Goal: Transaction & Acquisition: Purchase product/service

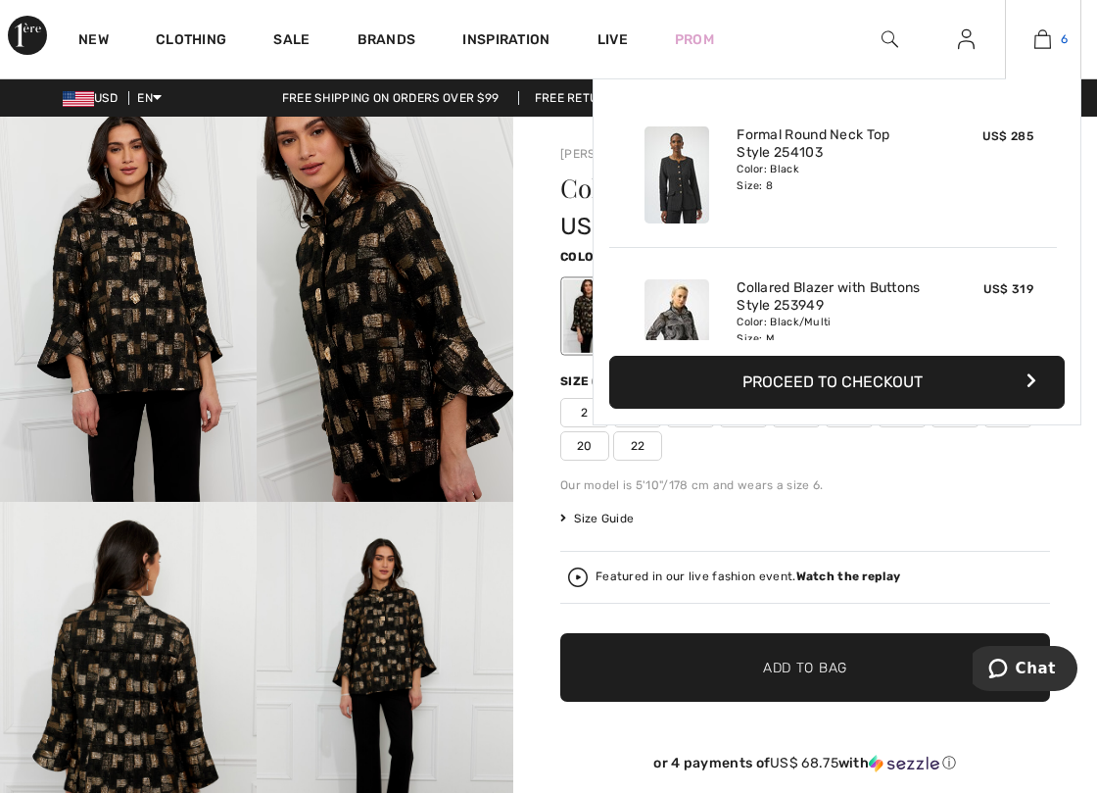
click at [1039, 39] on img at bounding box center [1043, 39] width 17 height 24
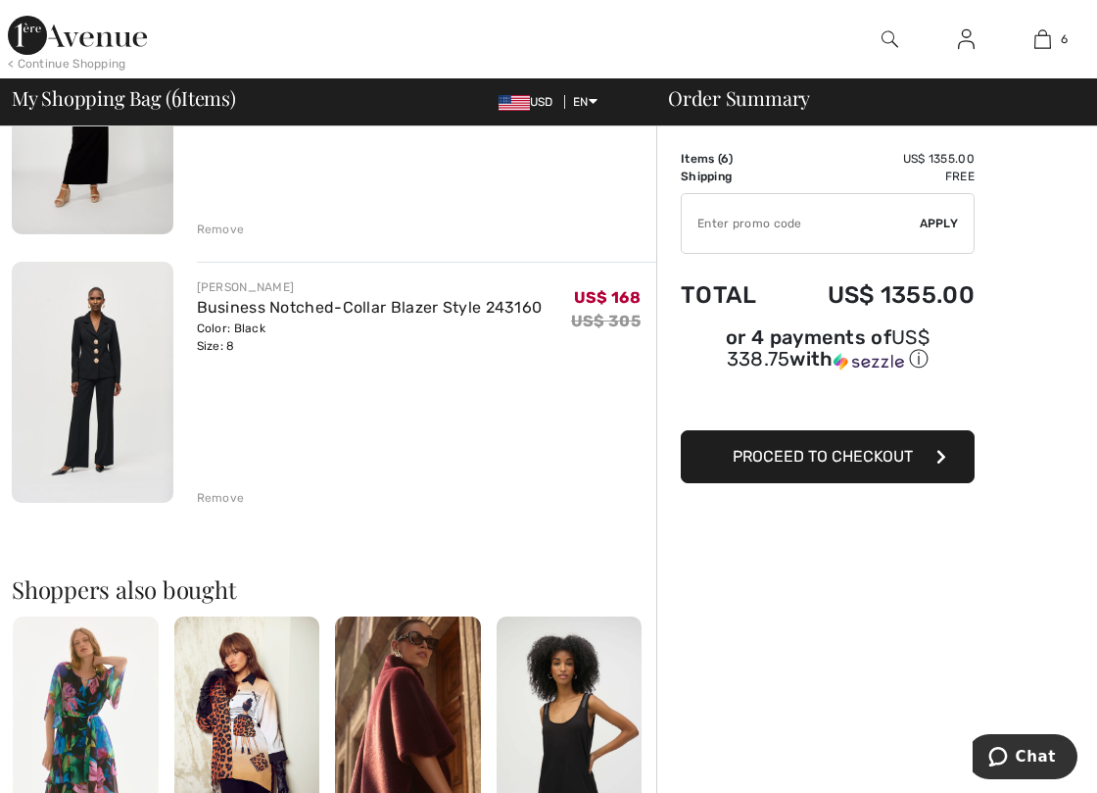
scroll to position [1372, 0]
click at [210, 497] on div "Remove" at bounding box center [221, 497] width 48 height 18
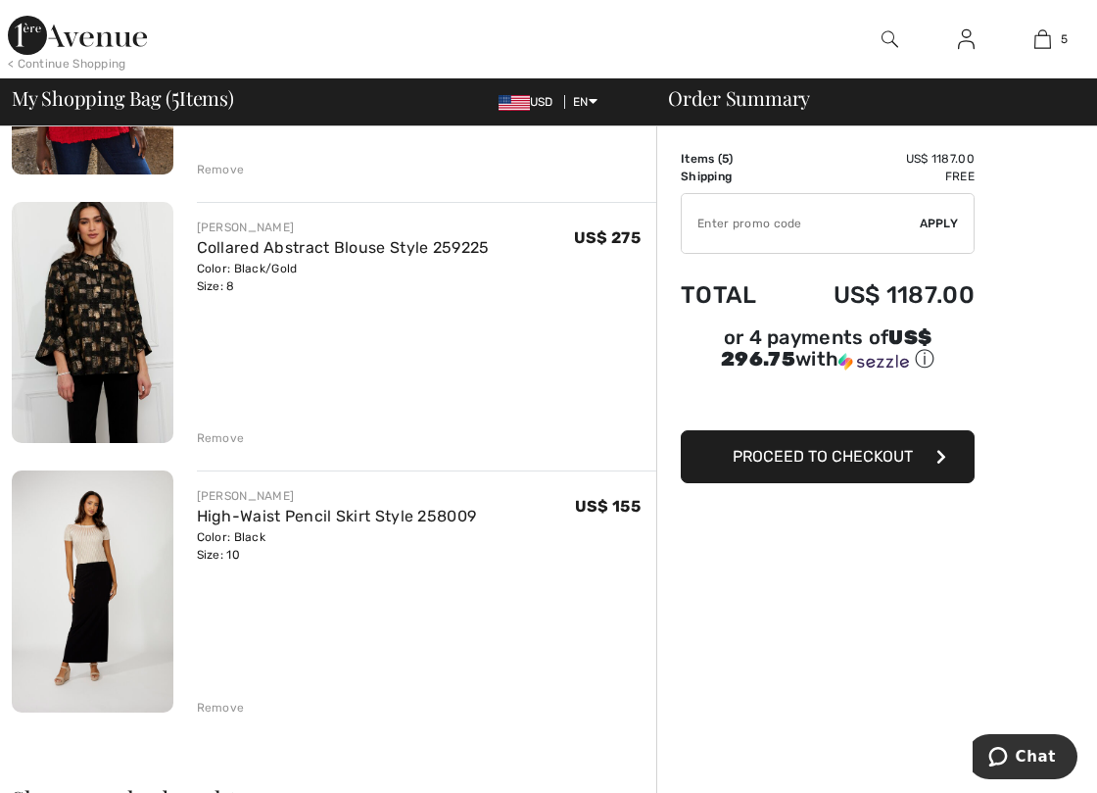
scroll to position [882, 0]
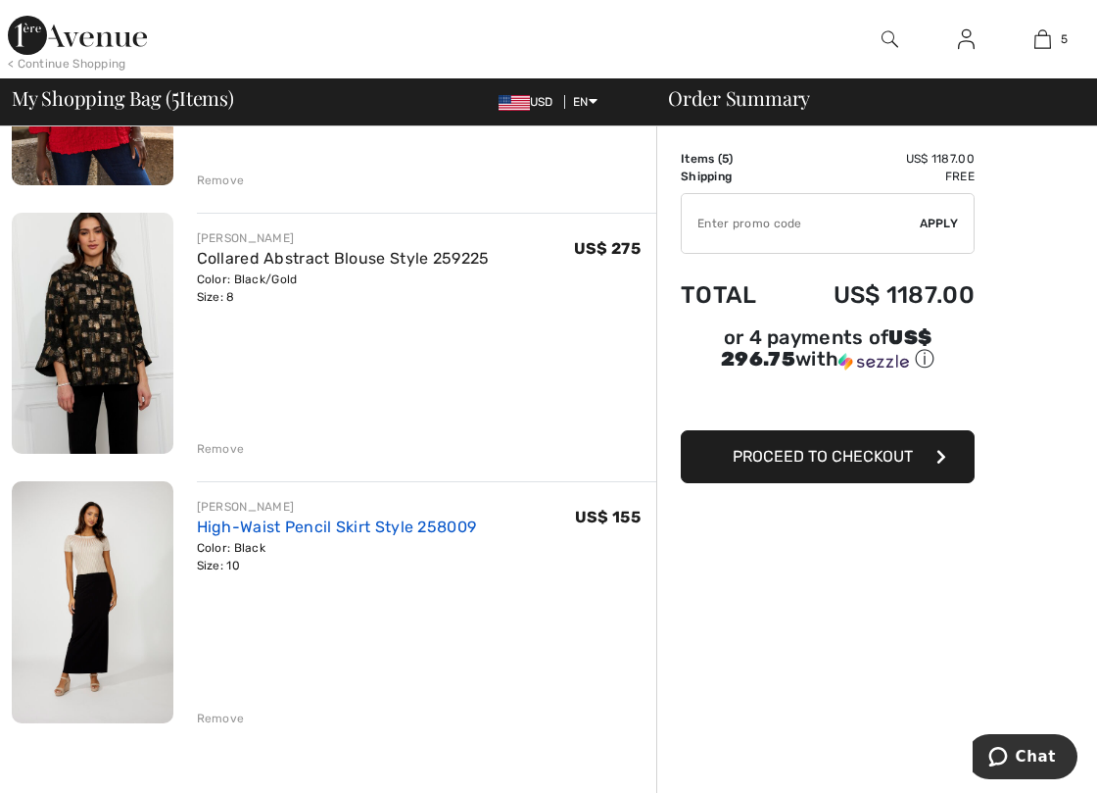
click at [248, 533] on link "High-Waist Pencil Skirt Style 258009" at bounding box center [337, 526] width 280 height 19
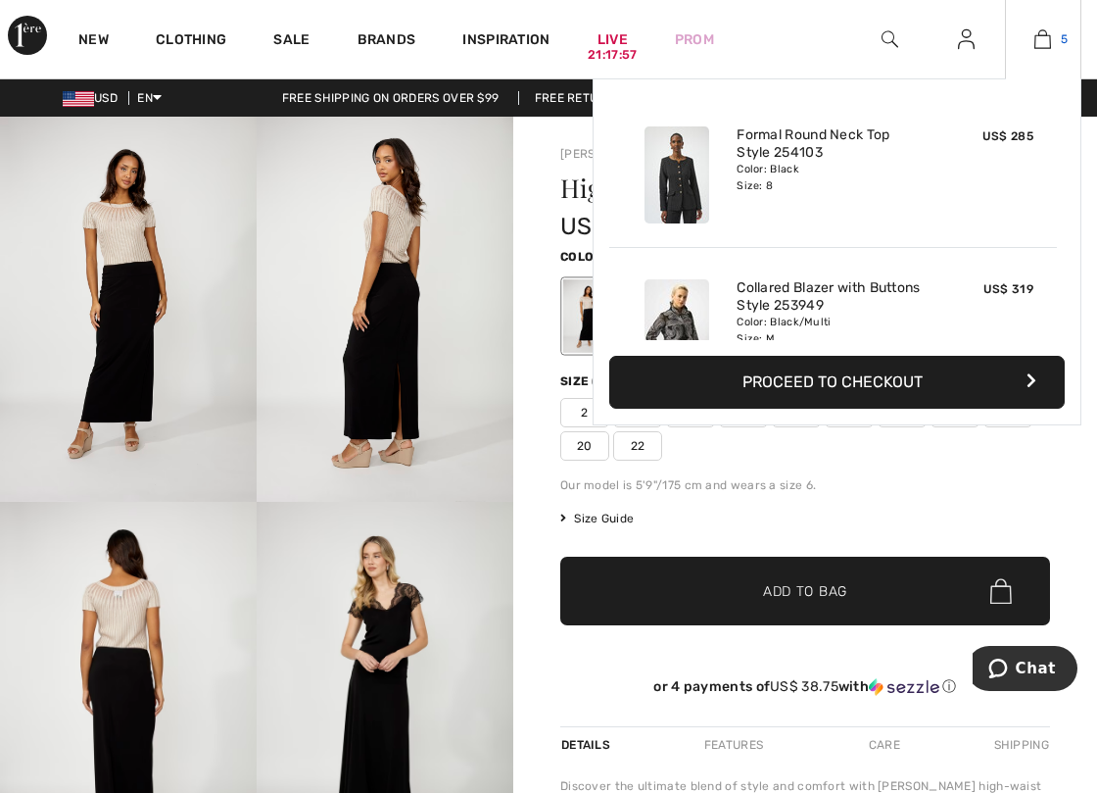
click at [1047, 27] on img at bounding box center [1043, 39] width 17 height 24
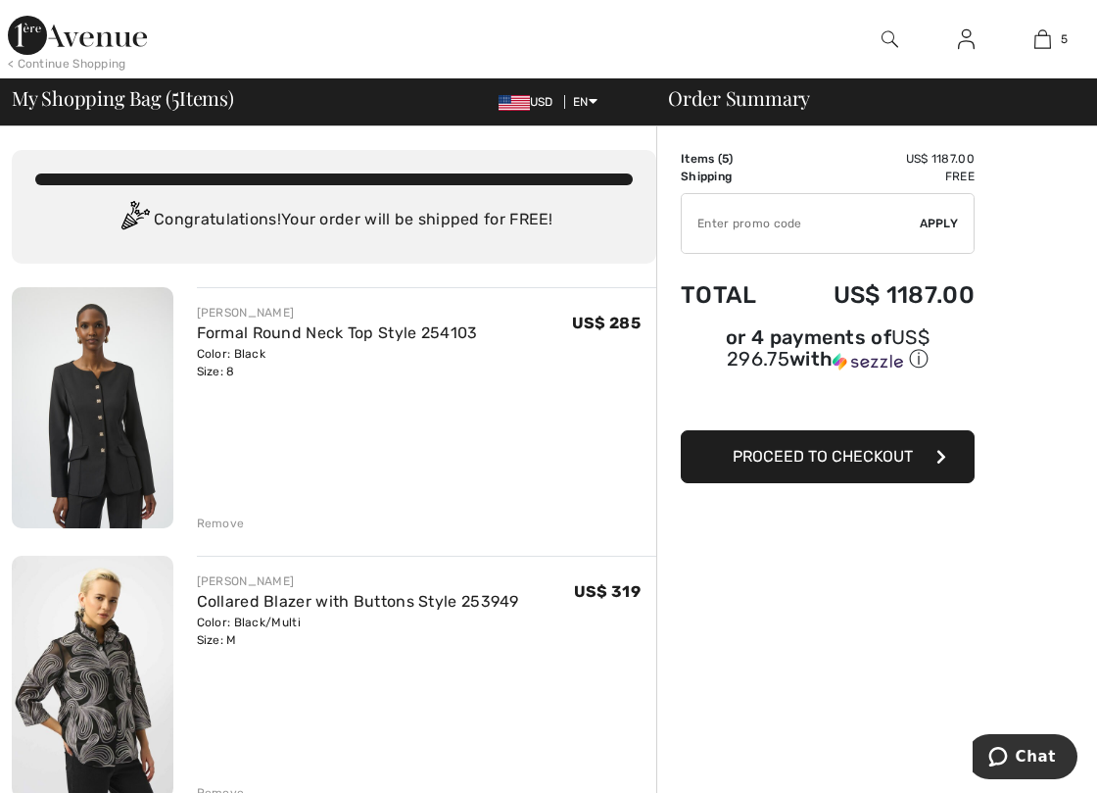
click at [219, 519] on div "Remove" at bounding box center [221, 523] width 48 height 18
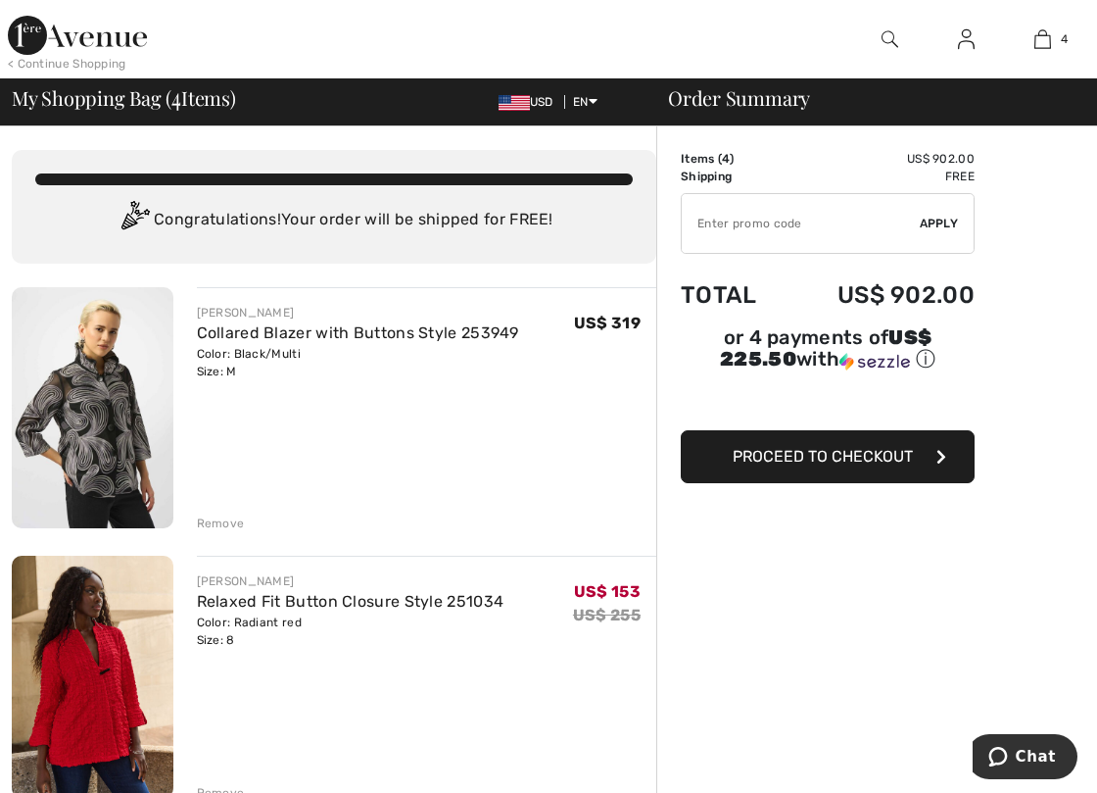
click at [223, 521] on div "Remove" at bounding box center [221, 523] width 48 height 18
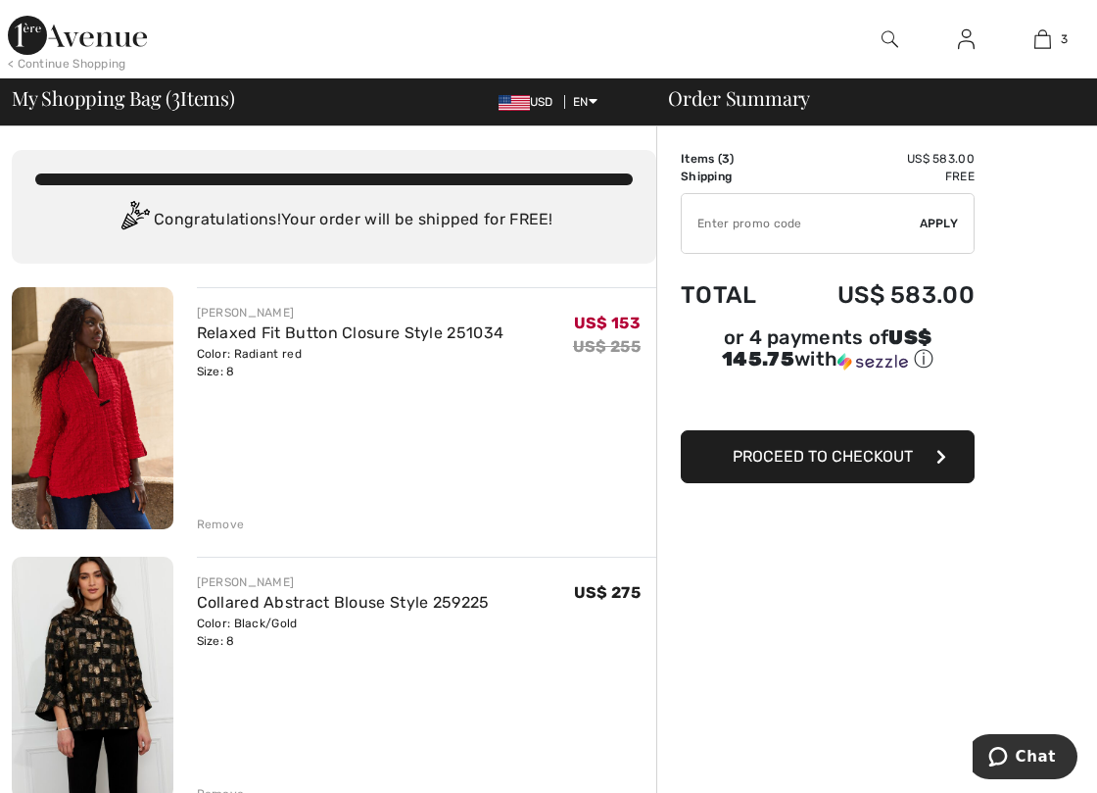
click at [216, 517] on div "Remove" at bounding box center [221, 524] width 48 height 18
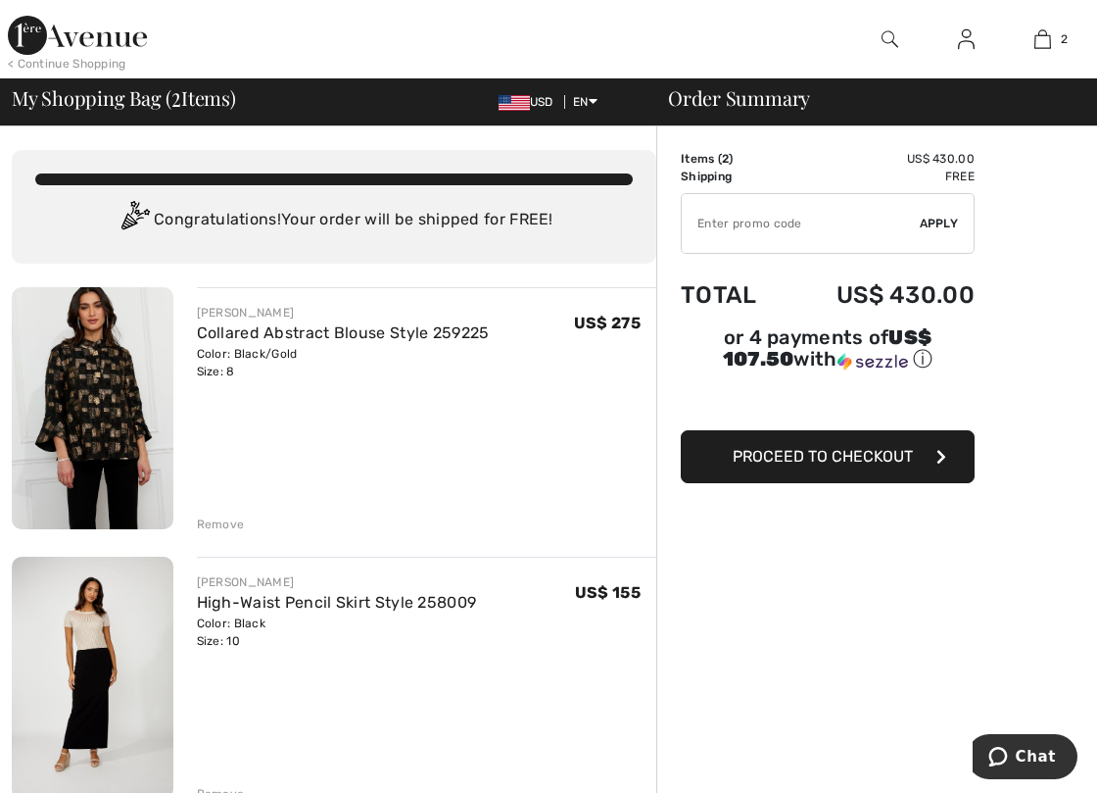
click at [215, 523] on div "Remove" at bounding box center [221, 524] width 48 height 18
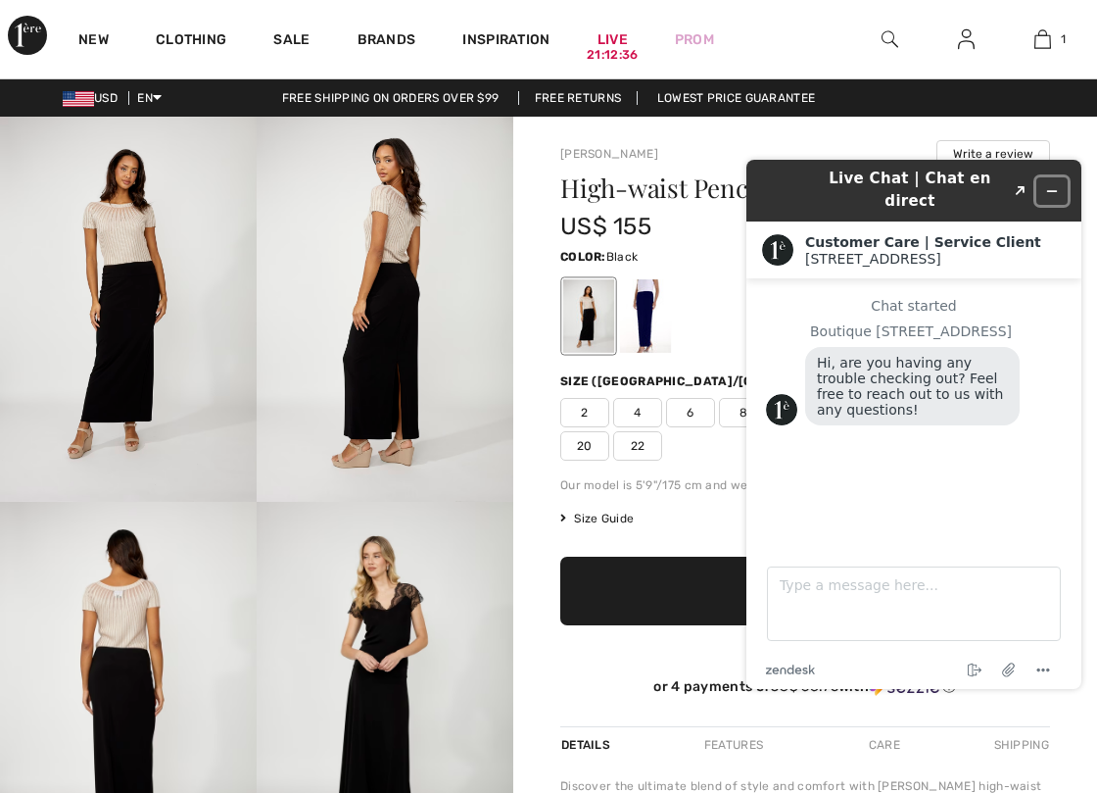
click at [1054, 184] on icon "Minimize widget" at bounding box center [1052, 191] width 14 height 14
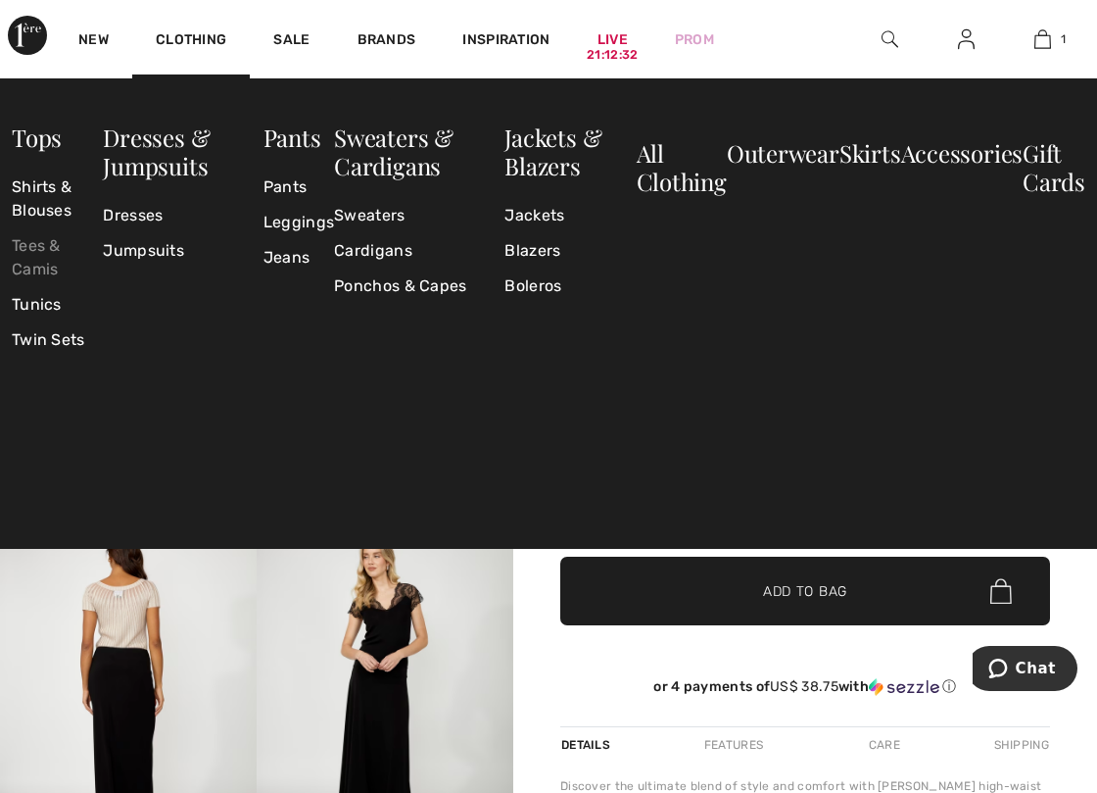
click at [47, 258] on link "Tees & Camis" at bounding box center [57, 257] width 91 height 59
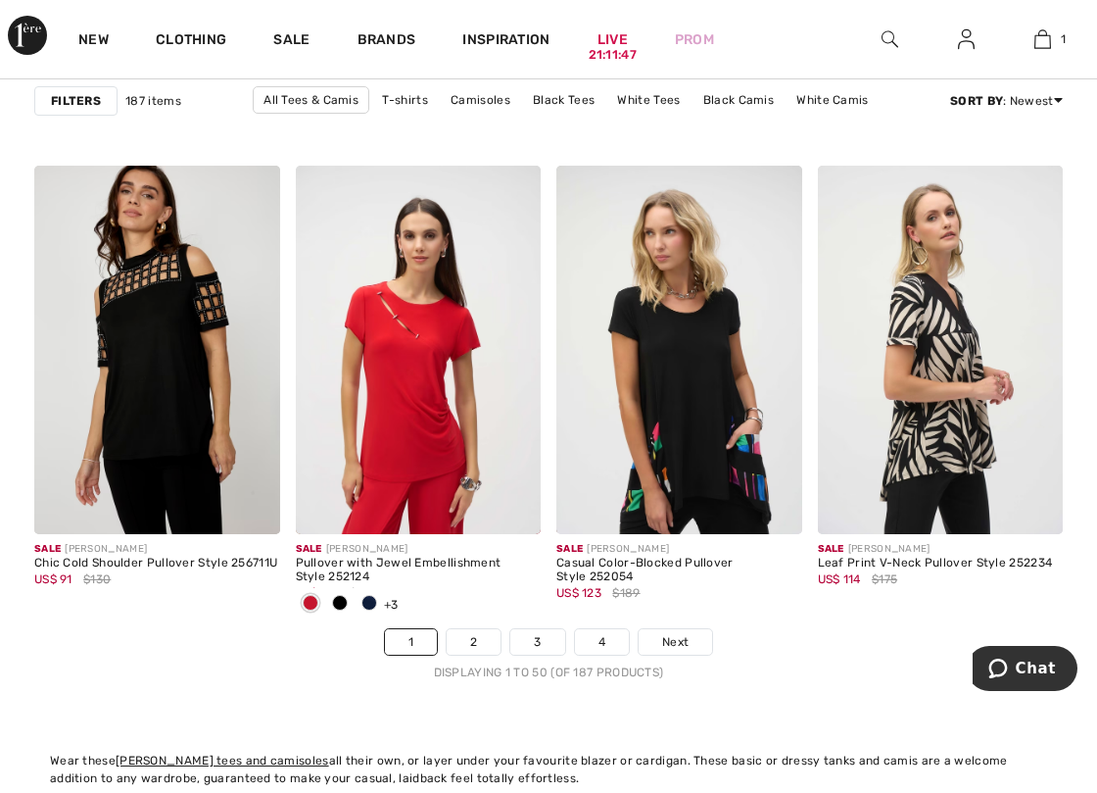
scroll to position [6956, 0]
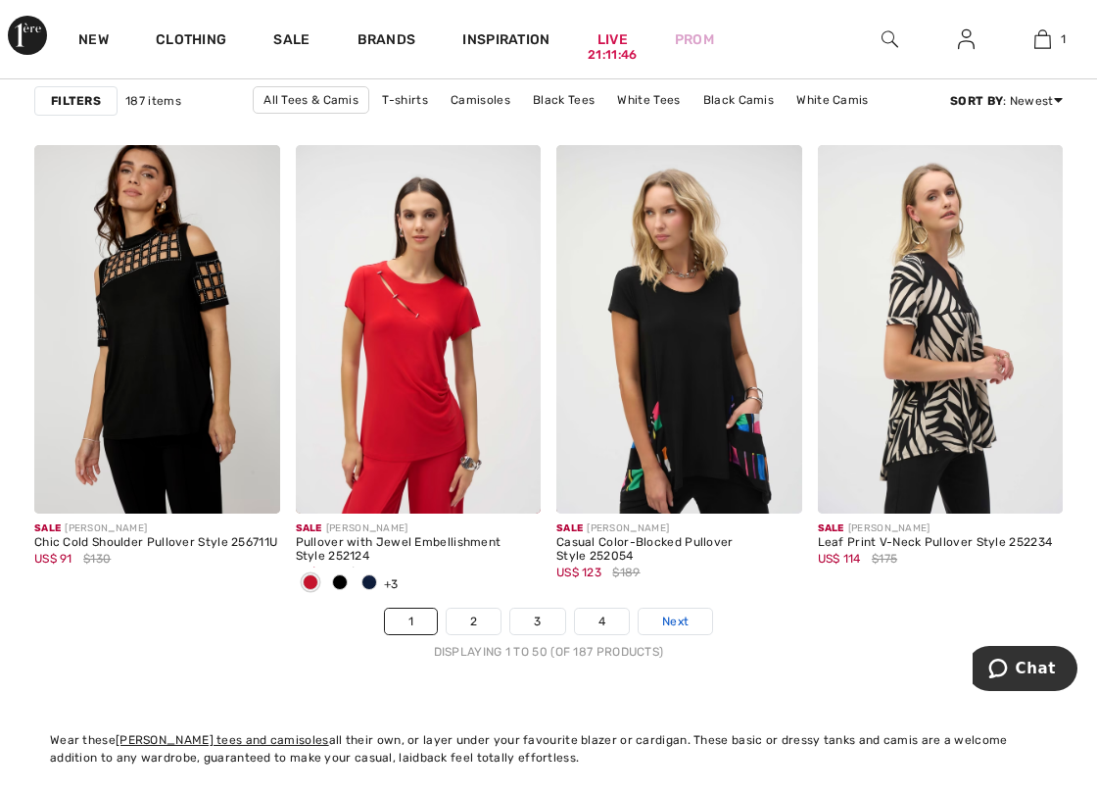
click at [688, 615] on span "Next" at bounding box center [675, 621] width 26 height 18
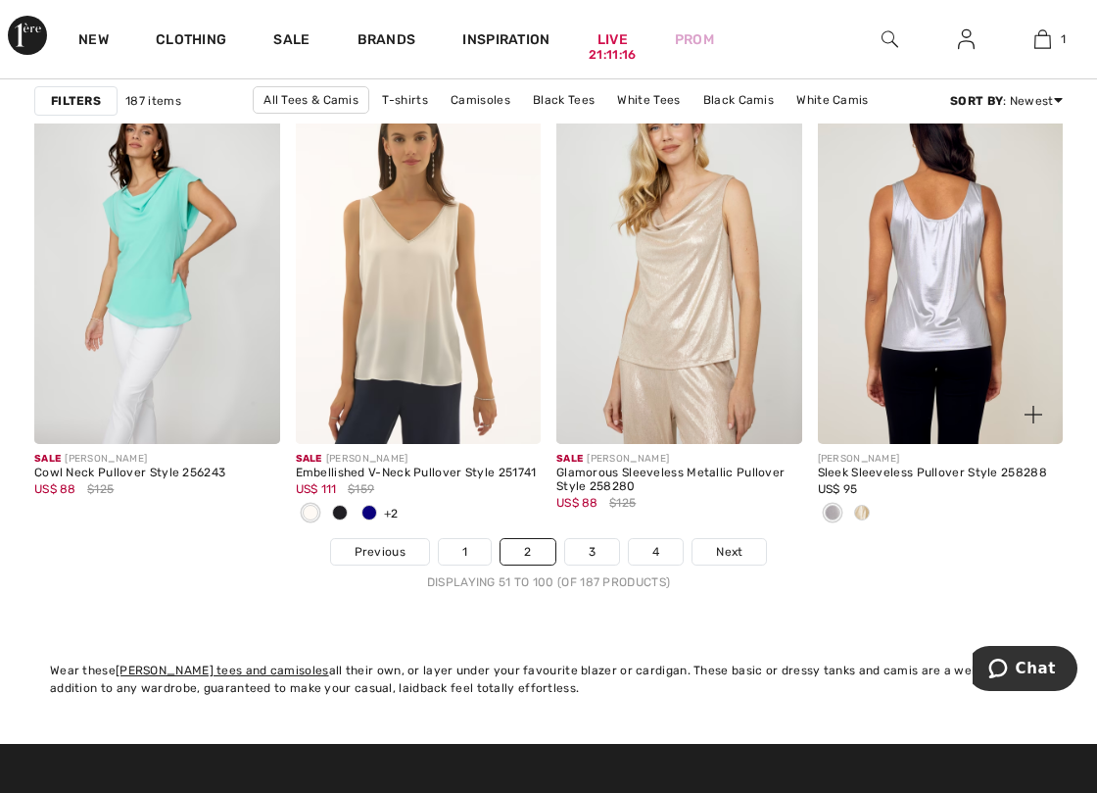
scroll to position [7054, 0]
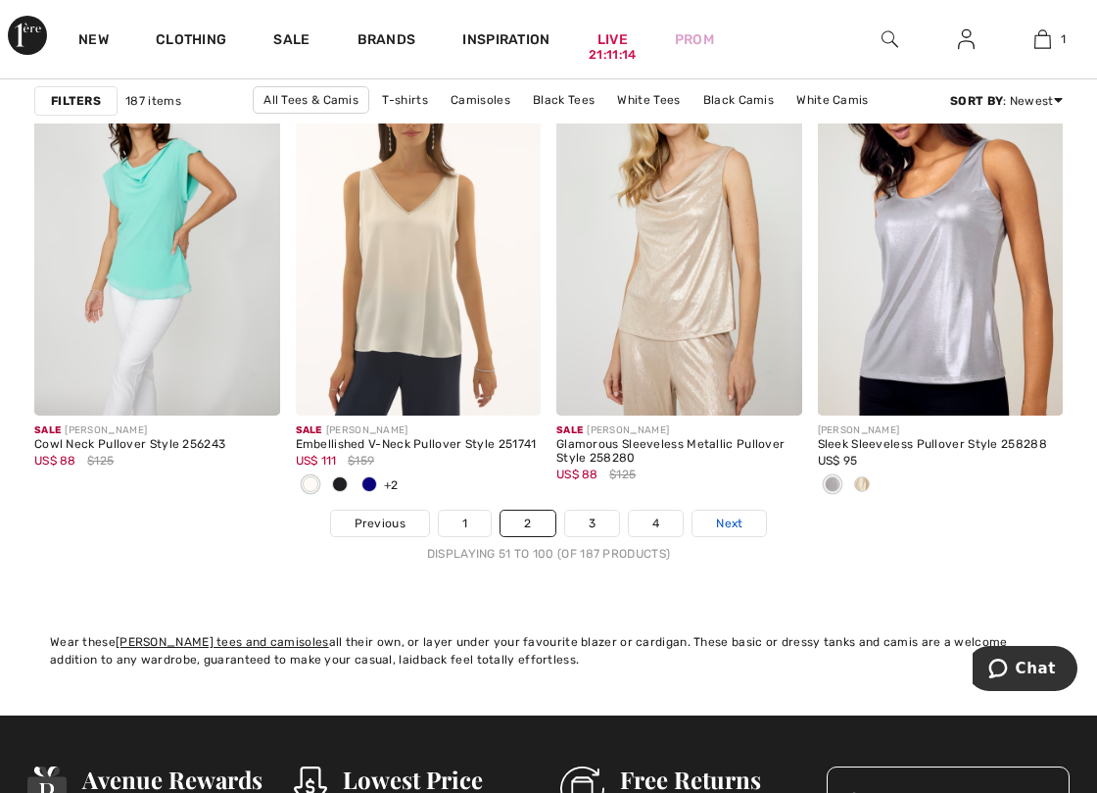
click at [713, 517] on link "Next" at bounding box center [729, 522] width 73 height 25
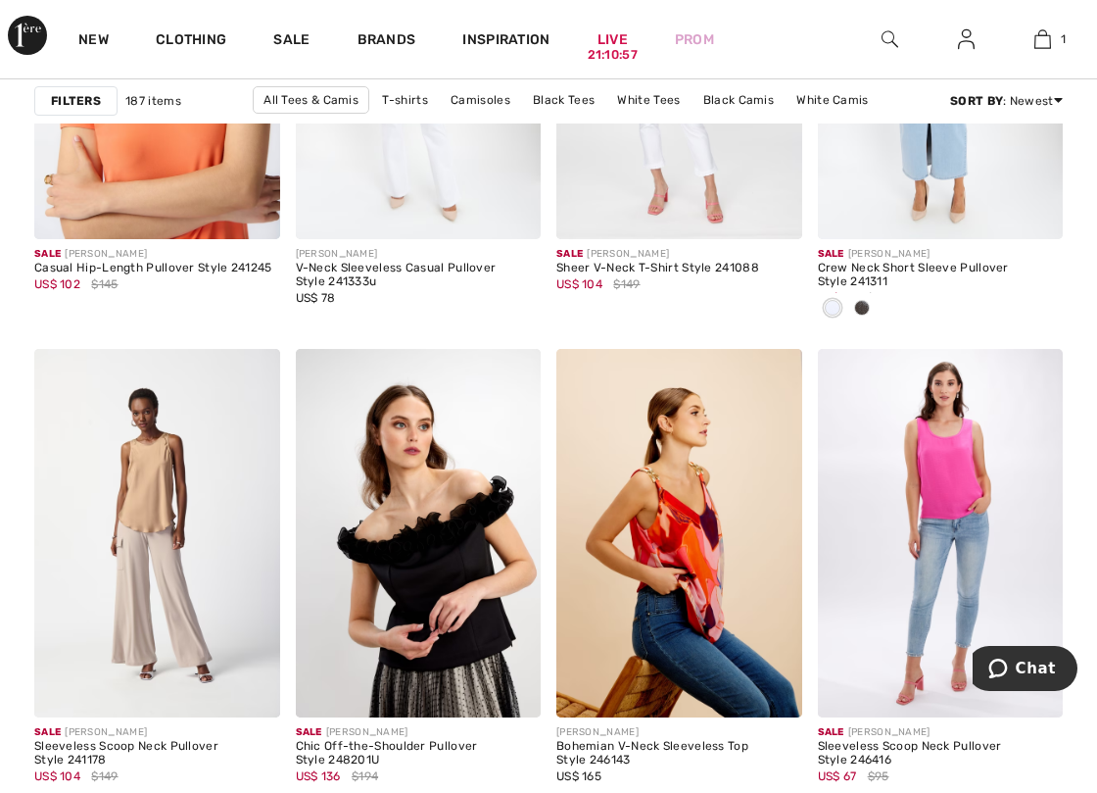
scroll to position [6760, 0]
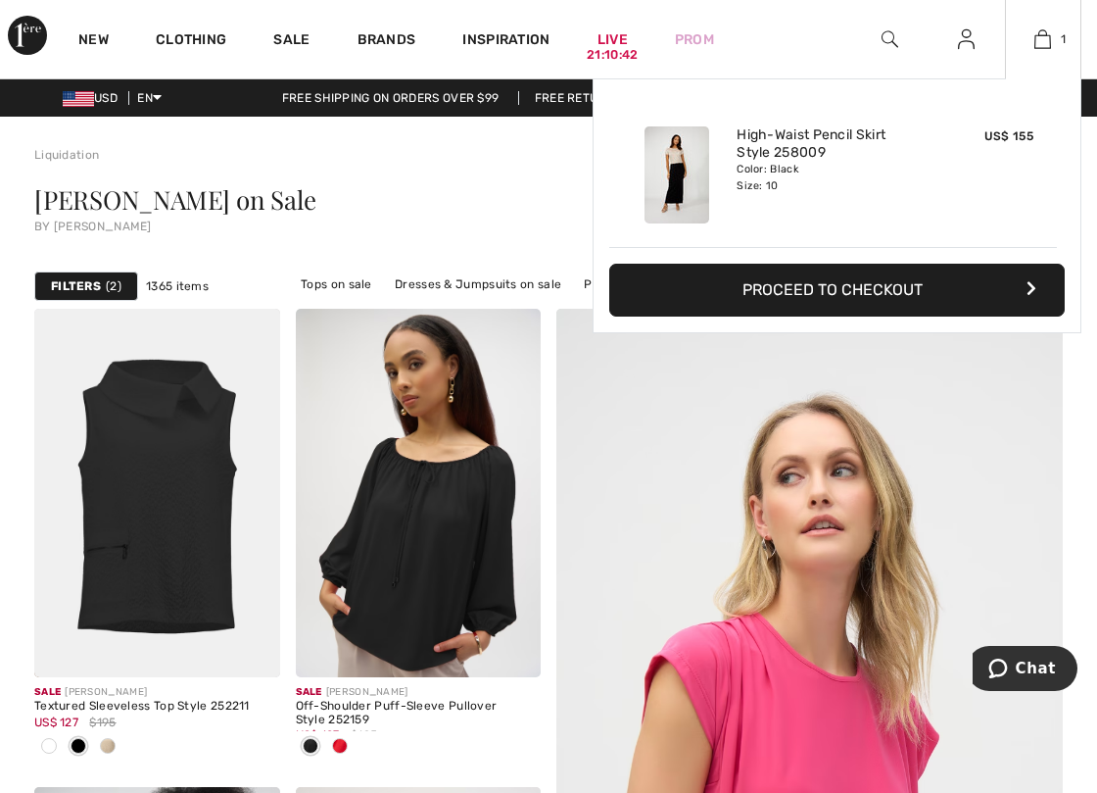
click at [798, 289] on button "Proceed to Checkout" at bounding box center [837, 290] width 456 height 53
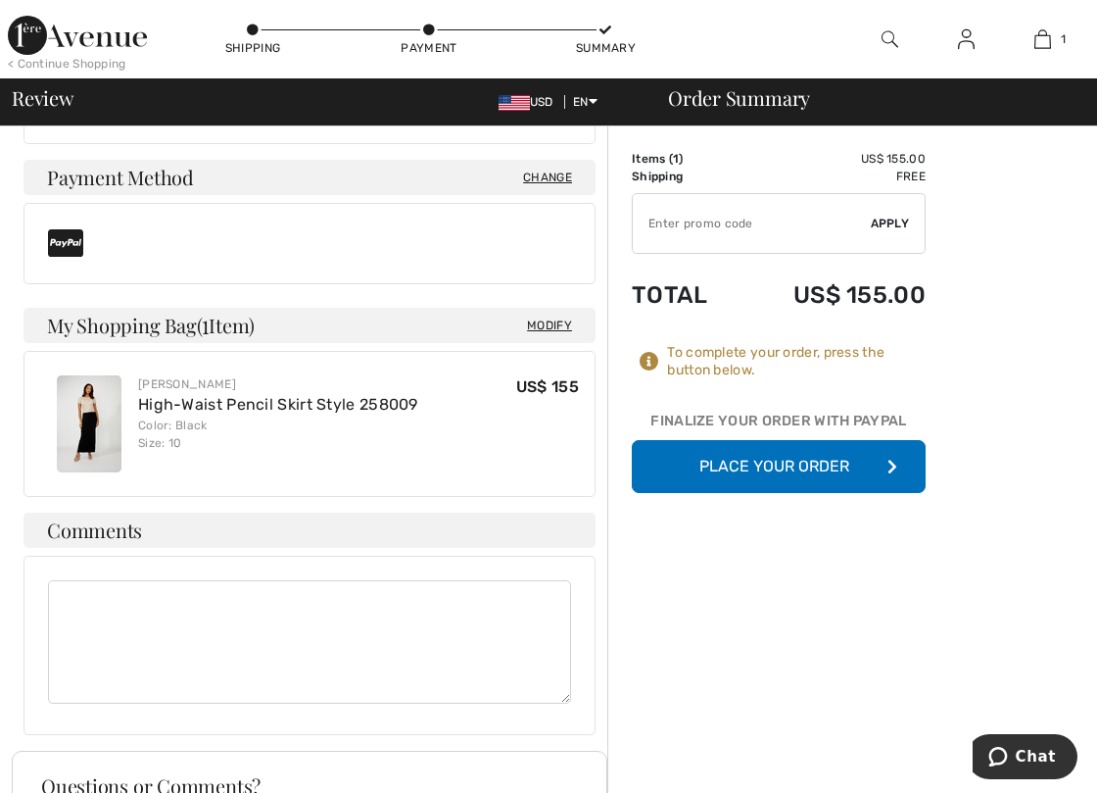
scroll to position [654, 0]
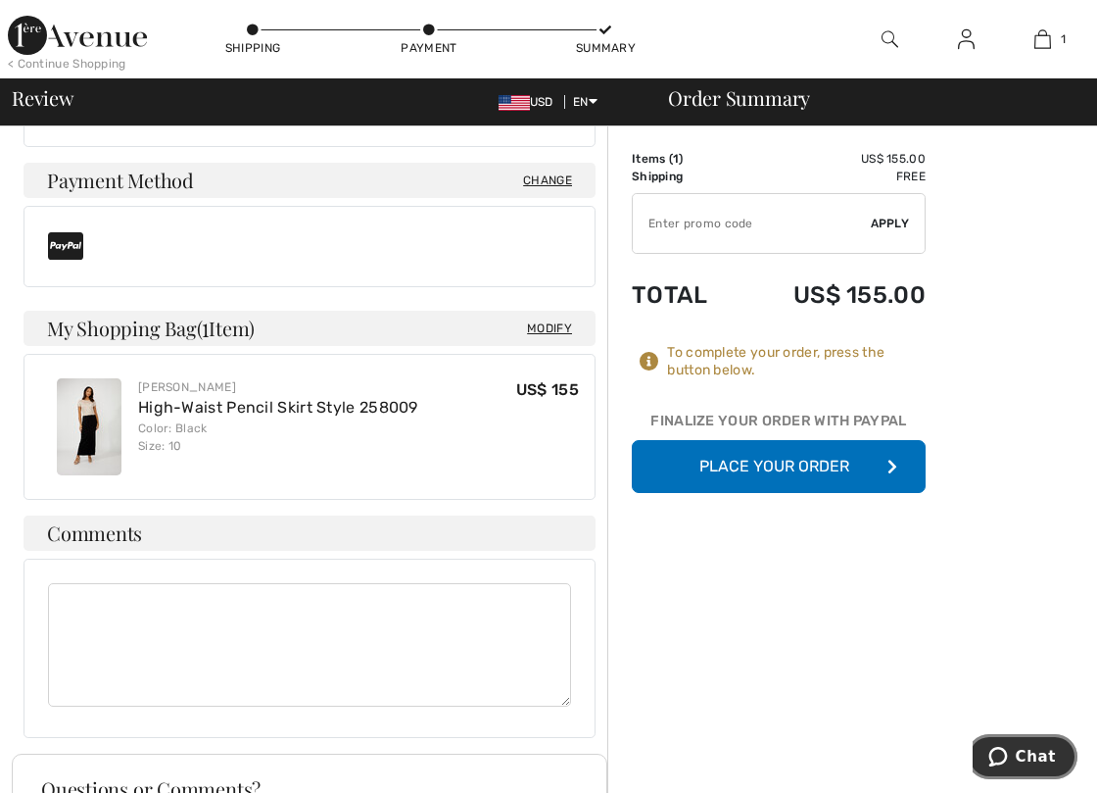
click at [1003, 756] on icon "Chat" at bounding box center [999, 757] width 20 height 20
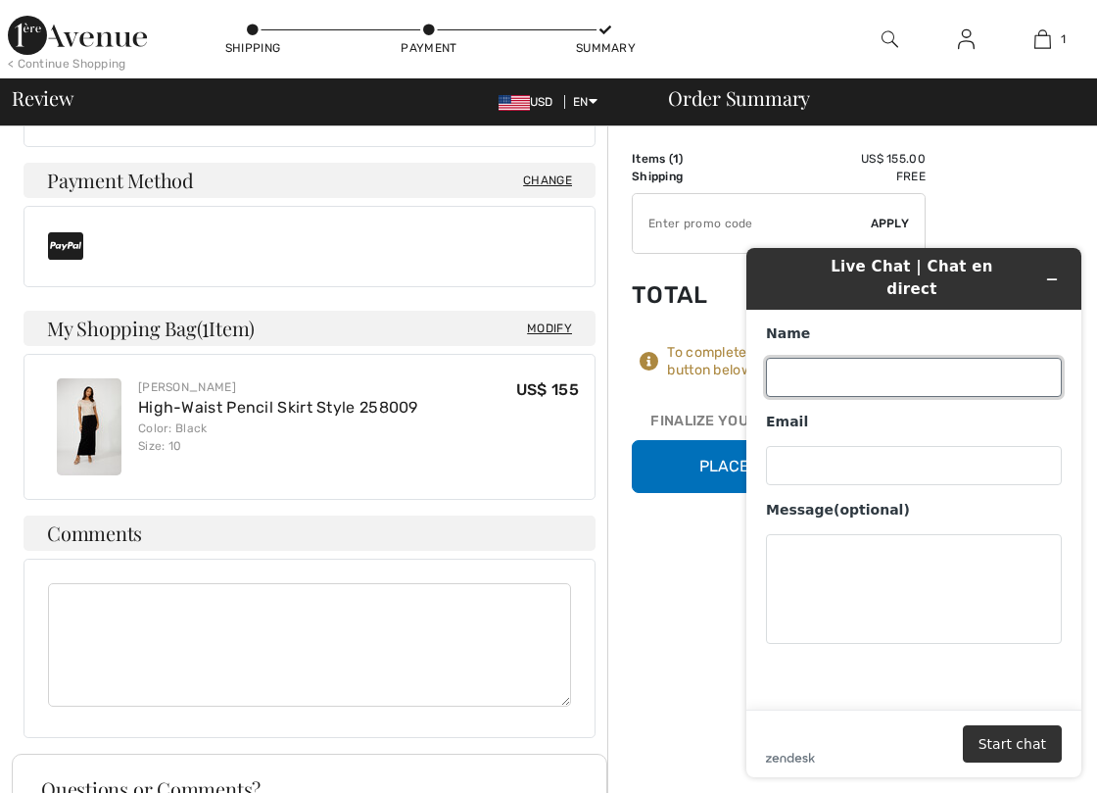
click at [795, 363] on input "Name" at bounding box center [914, 377] width 296 height 39
type input "Janet Preston"
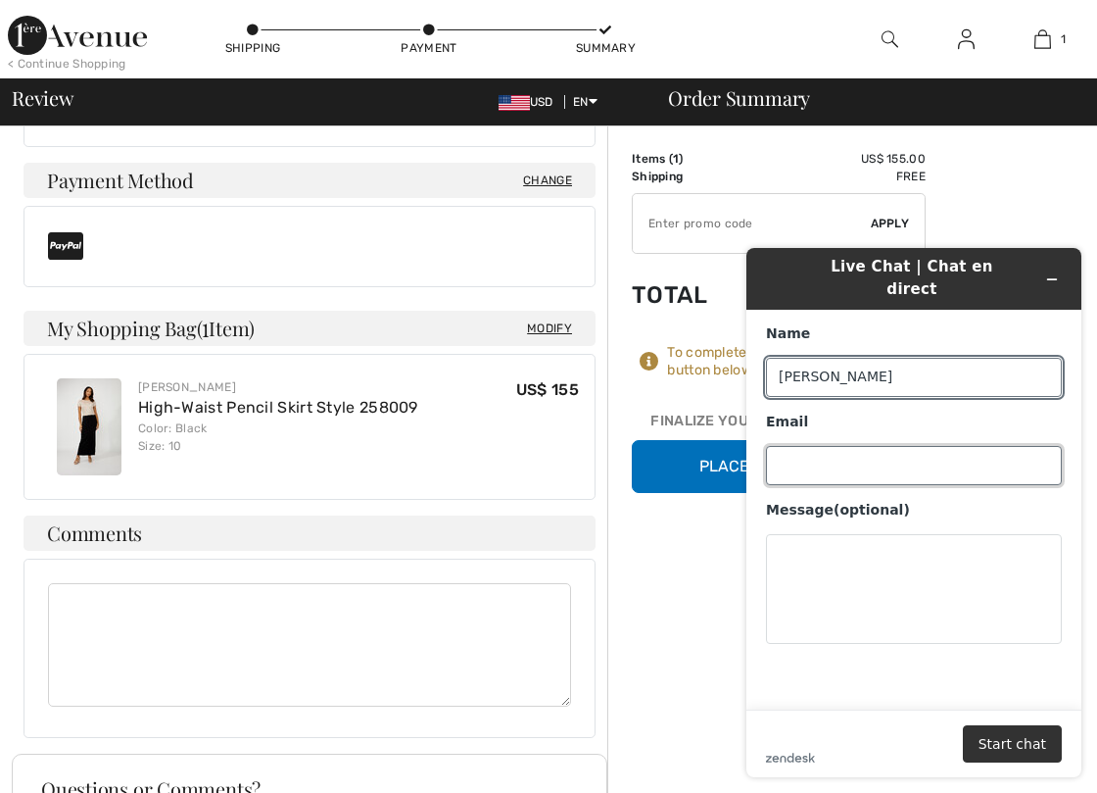
type input "japreston1@msn.com"
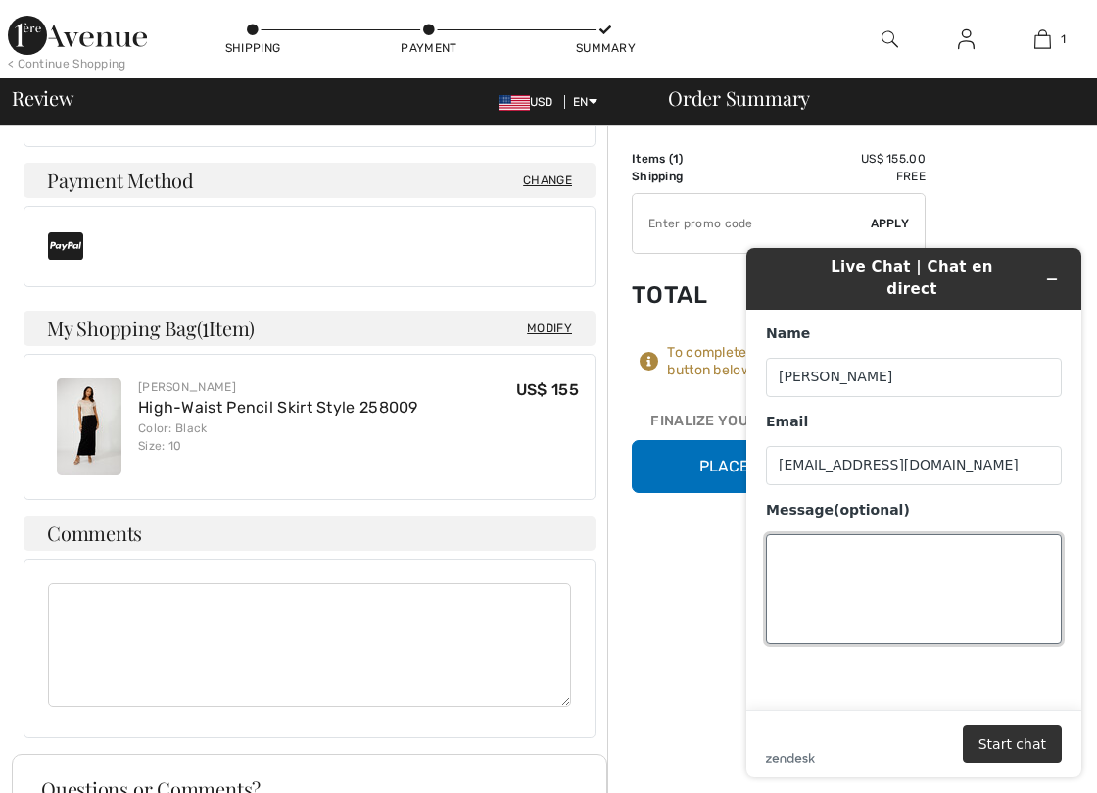
click at [816, 554] on textarea "Message (optional)" at bounding box center [914, 589] width 296 height 110
type textarea "If I order now, when will my order arrive in Denver, CO"
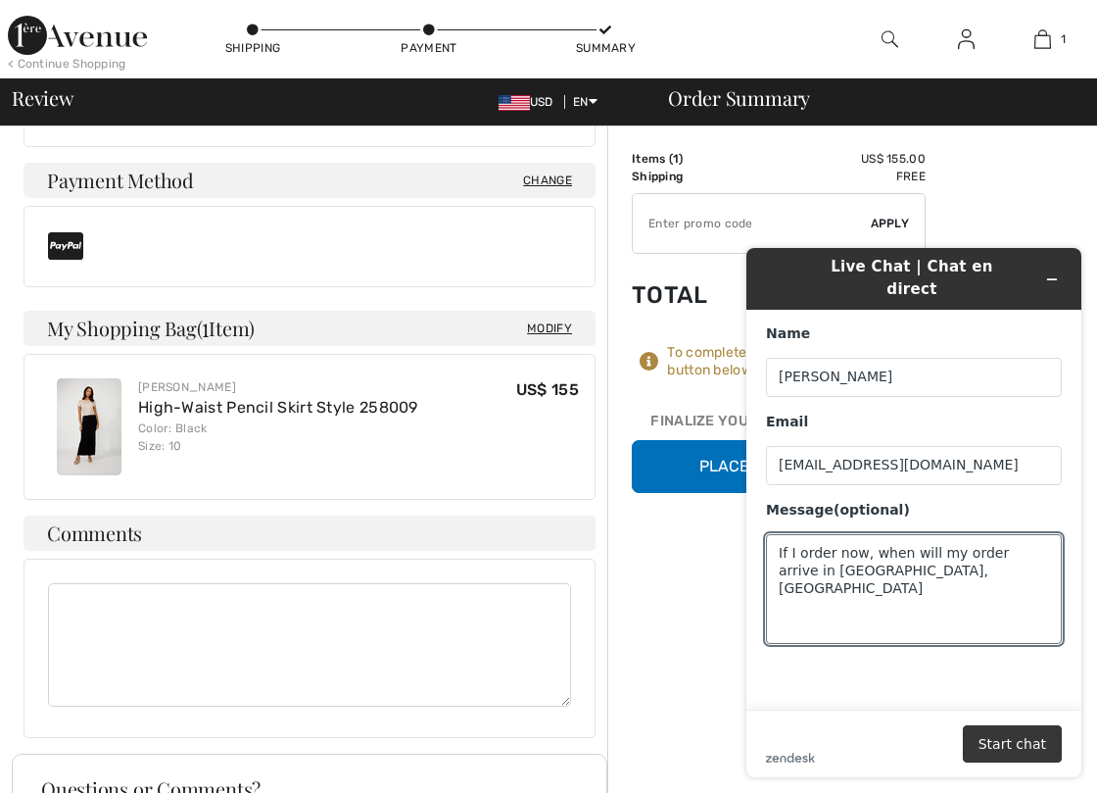
click at [1045, 750] on button "Start chat" at bounding box center [1012, 743] width 99 height 37
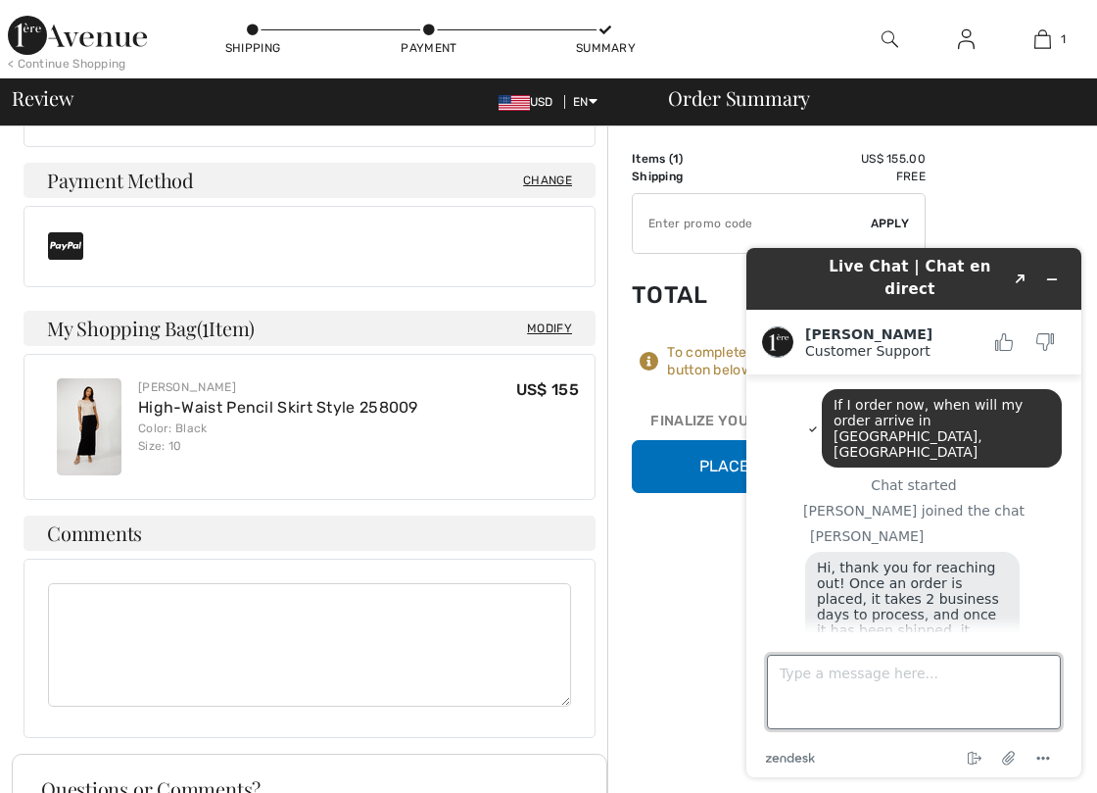
click at [858, 674] on textarea "Type a message here..." at bounding box center [914, 691] width 294 height 74
type textarea "Perfect - thank"
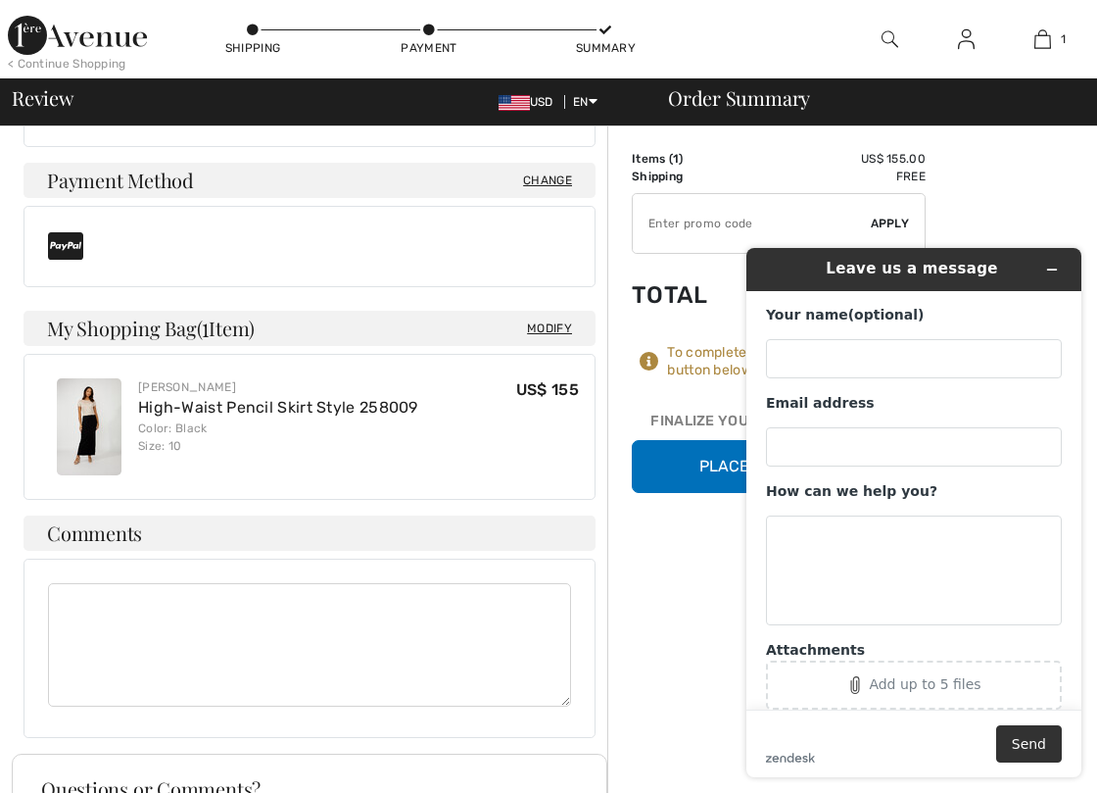
click at [1002, 194] on div "Order Summary Details Items ( 1 ) US$ 155.00 Promo code US$ 0.00 Shipping Free …" at bounding box center [852, 337] width 490 height 1730
click at [1051, 265] on icon "Minimize widget" at bounding box center [1052, 270] width 14 height 14
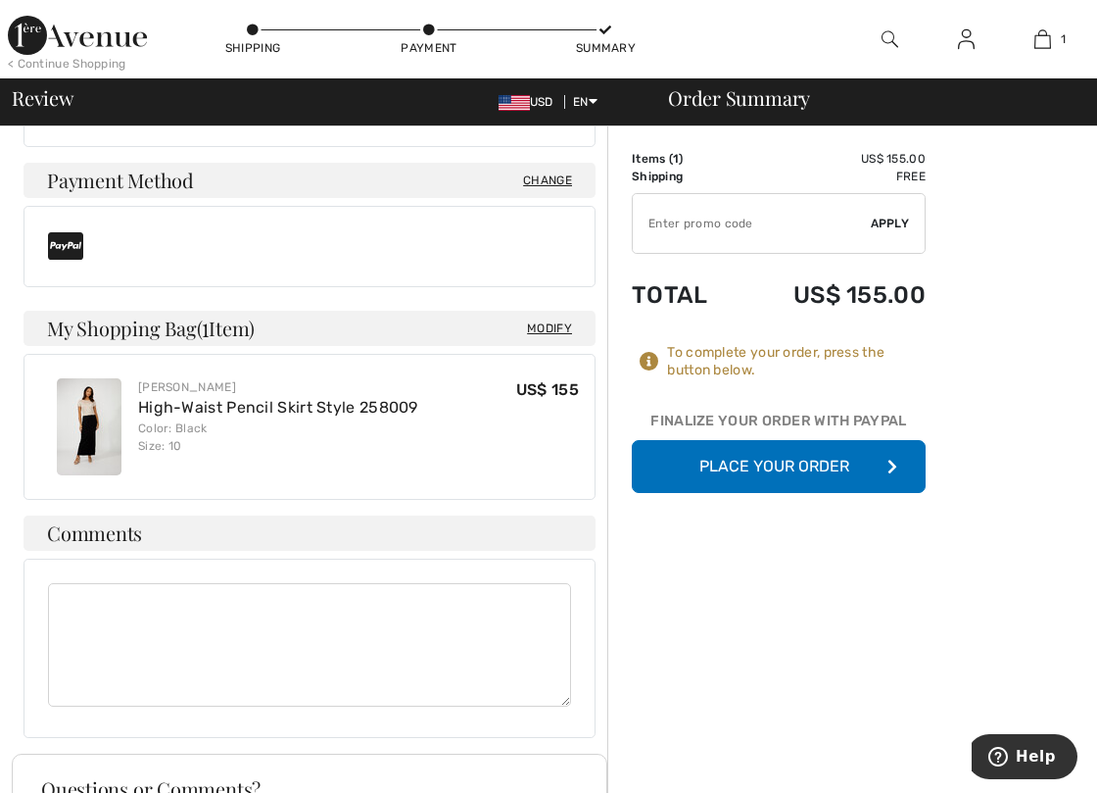
click at [700, 475] on button "Place Your Order" at bounding box center [779, 466] width 294 height 53
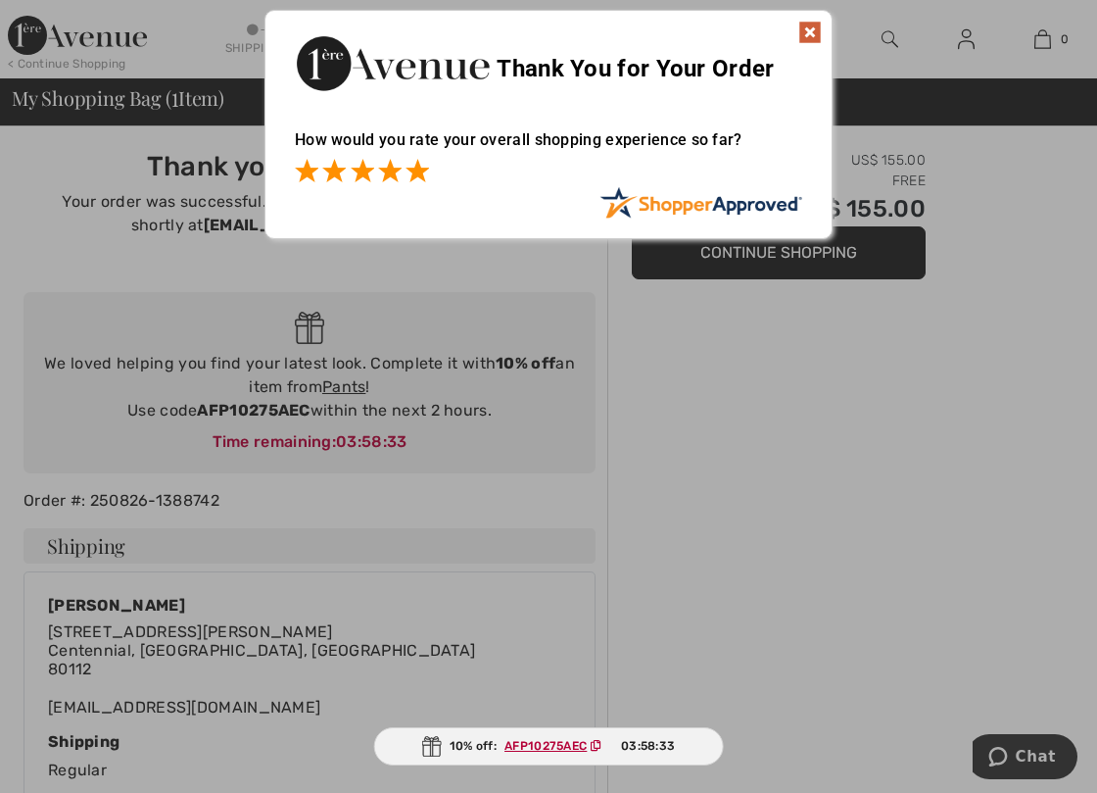
click at [415, 170] on span at bounding box center [418, 171] width 24 height 24
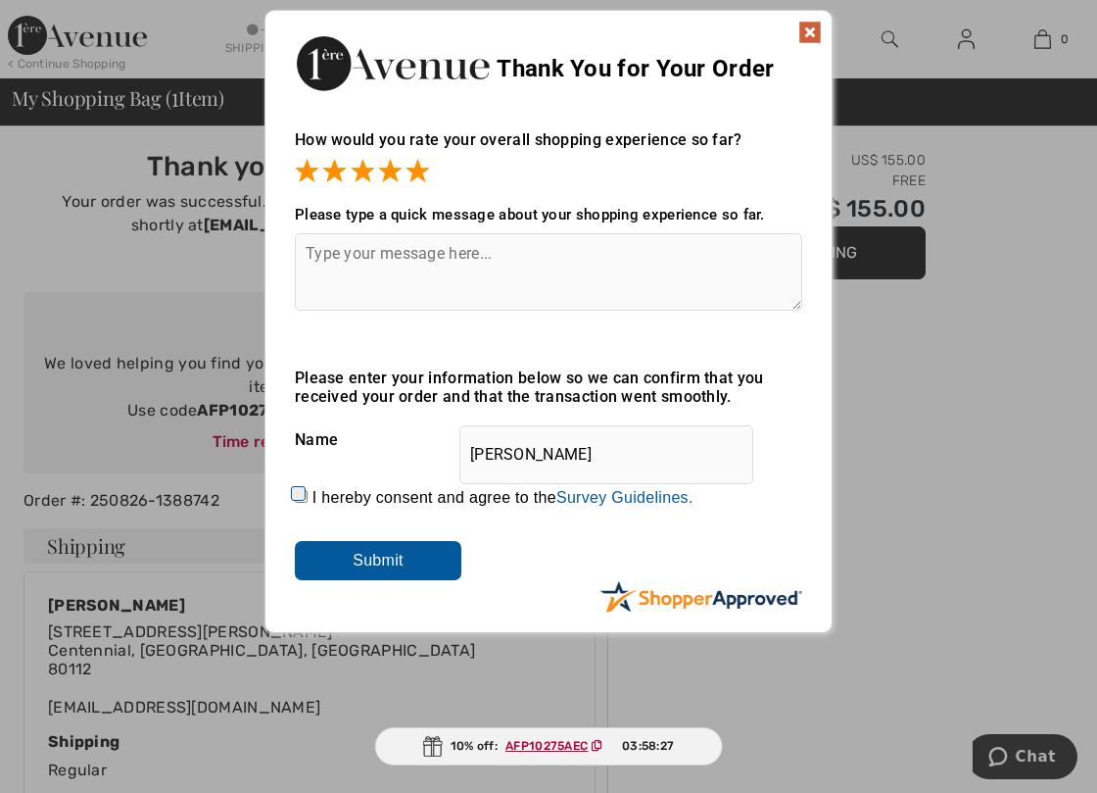
click at [422, 557] on input "Submit" at bounding box center [378, 560] width 167 height 39
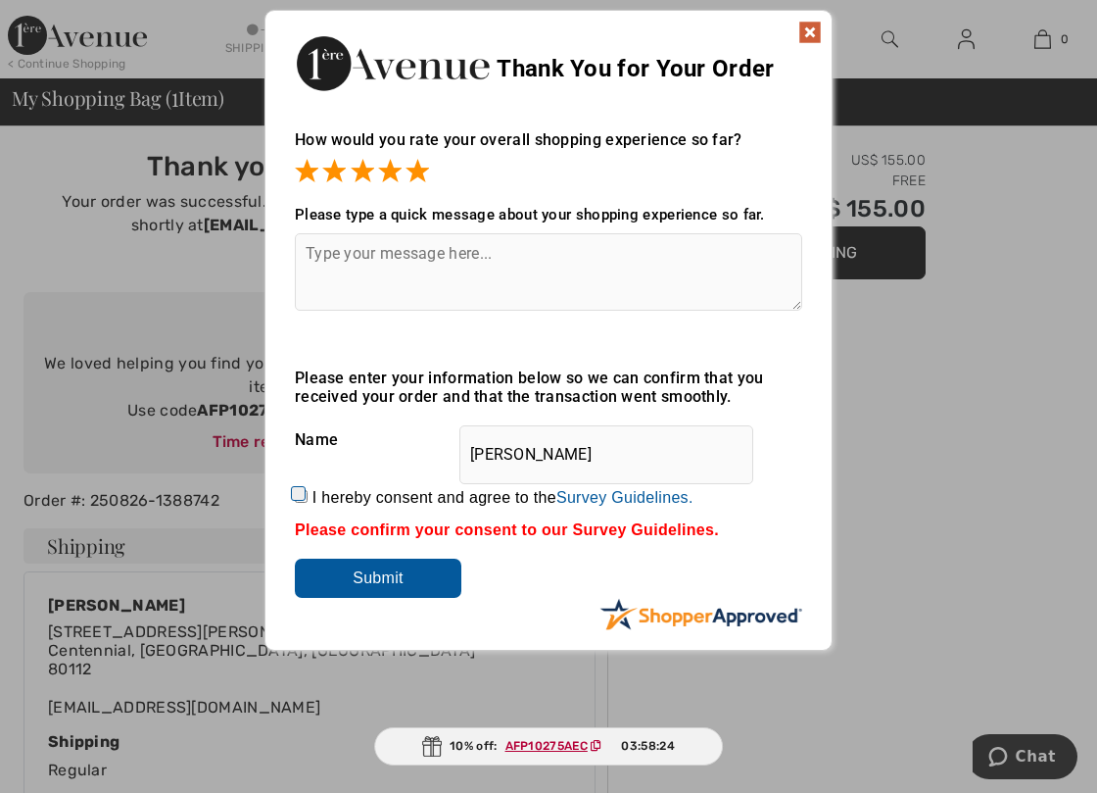
click at [295, 493] on input "I hereby consent and agree to the By submitting a review, you grant permission …" at bounding box center [301, 496] width 13 height 13
checkbox input "true"
click at [359, 580] on input "Submit" at bounding box center [378, 577] width 167 height 39
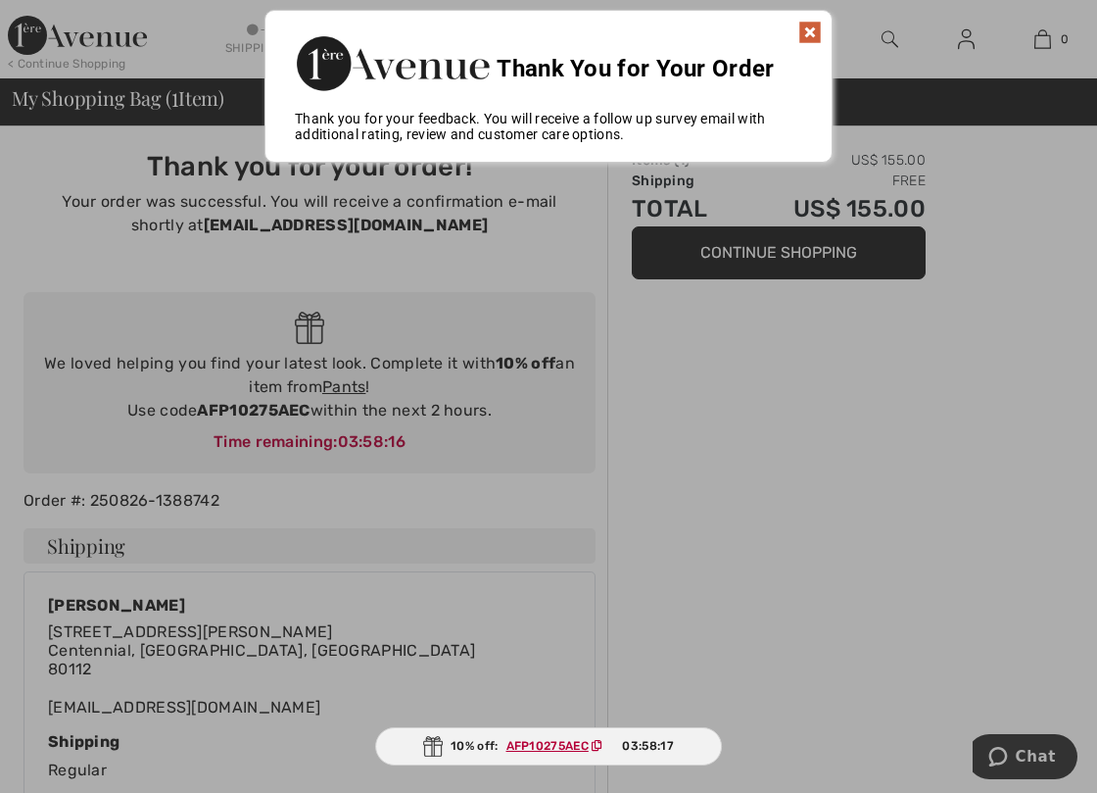
click at [802, 28] on img at bounding box center [810, 33] width 24 height 24
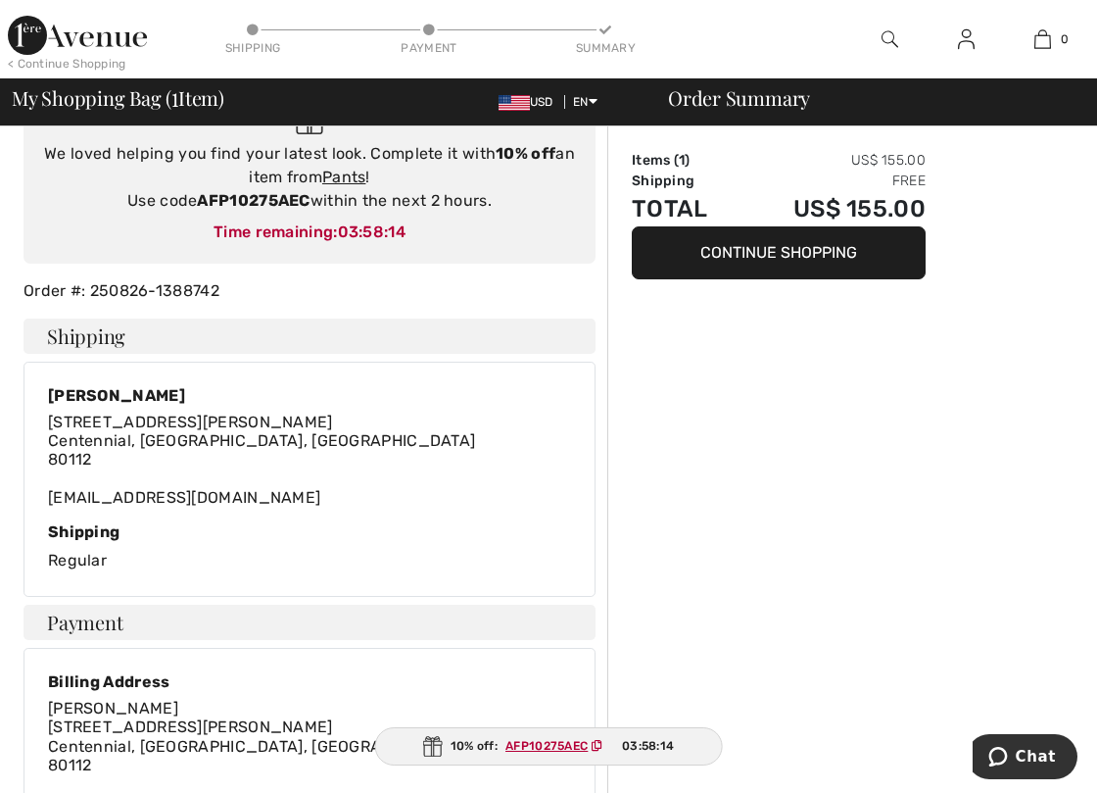
scroll to position [98, 0]
